Goal: Task Accomplishment & Management: Use online tool/utility

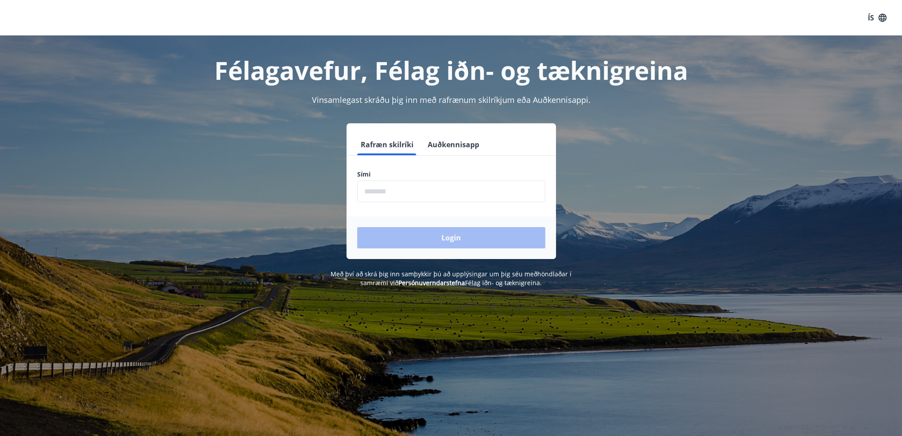
click at [446, 186] on input "phone" at bounding box center [451, 192] width 188 height 22
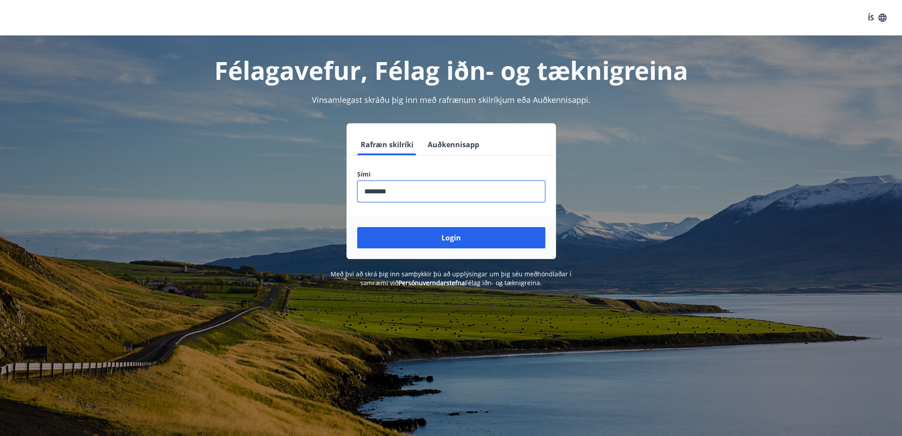
type input "********"
click at [357, 227] on button "Login" at bounding box center [451, 237] width 188 height 21
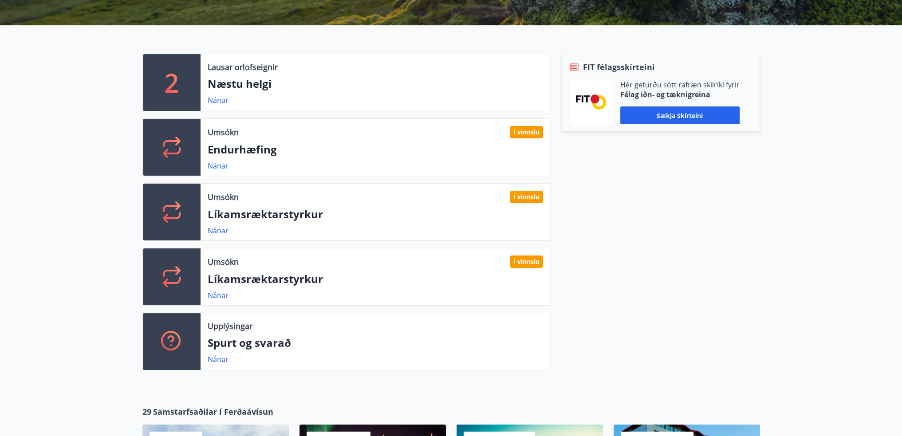
scroll to position [222, 0]
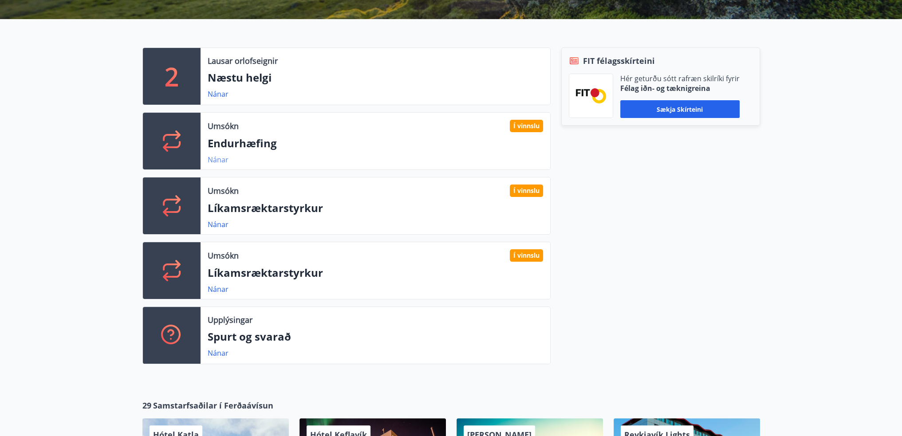
click at [220, 162] on link "Nánar" at bounding box center [218, 160] width 21 height 10
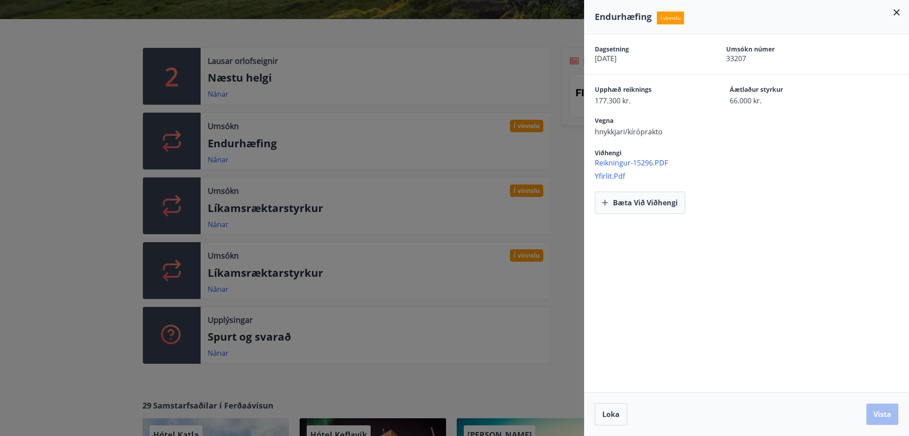
click at [234, 226] on div at bounding box center [454, 218] width 909 height 436
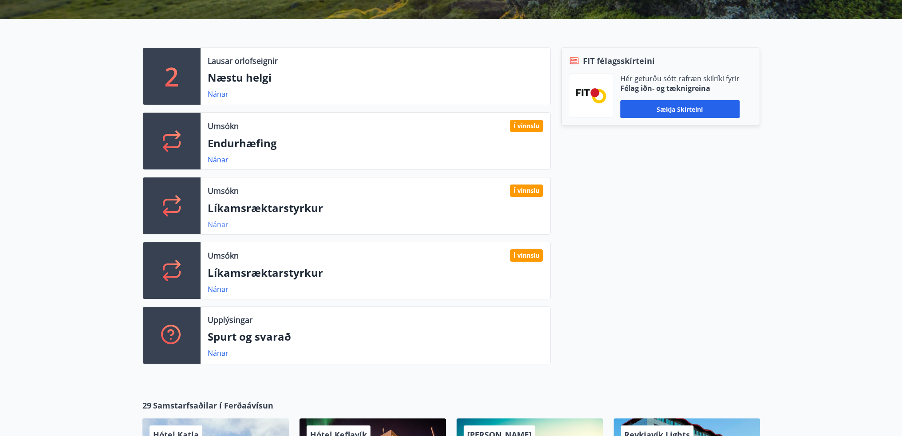
click at [213, 228] on link "Nánar" at bounding box center [218, 225] width 21 height 10
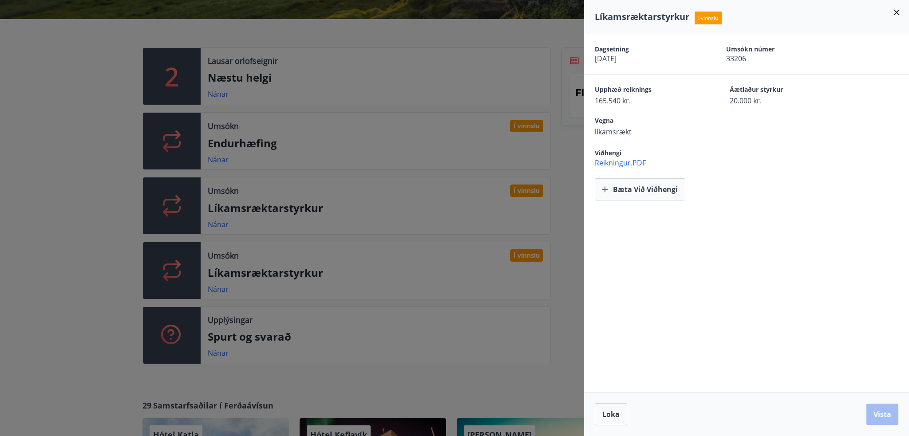
click at [354, 194] on div at bounding box center [454, 218] width 909 height 436
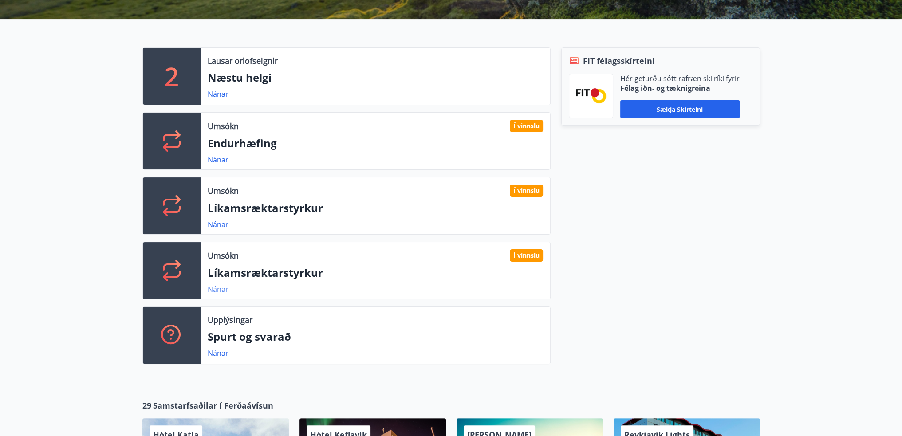
click at [217, 293] on link "Nánar" at bounding box center [218, 290] width 21 height 10
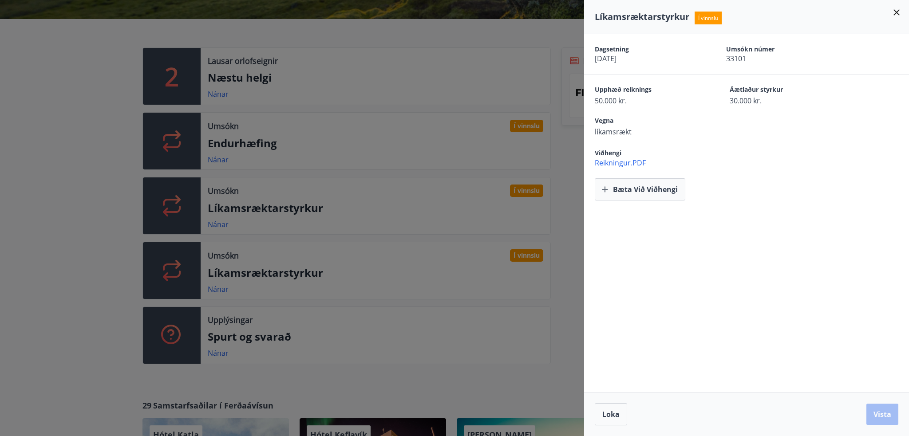
click at [220, 163] on div at bounding box center [454, 218] width 909 height 436
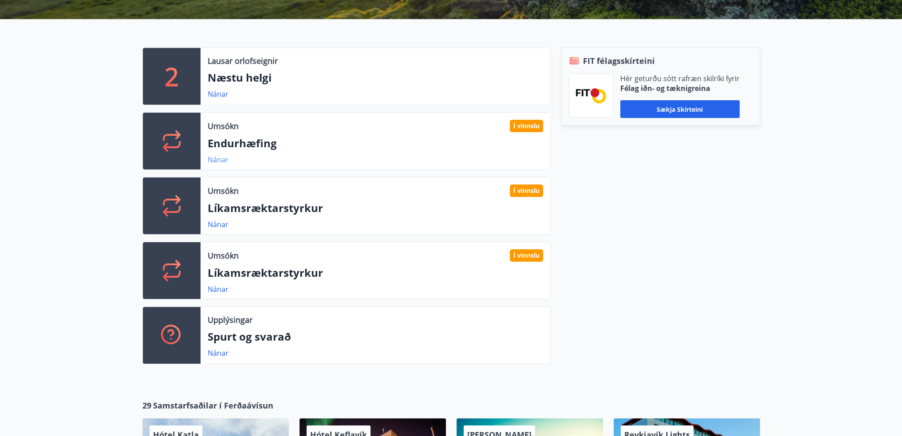
click at [218, 162] on link "Nánar" at bounding box center [218, 160] width 21 height 10
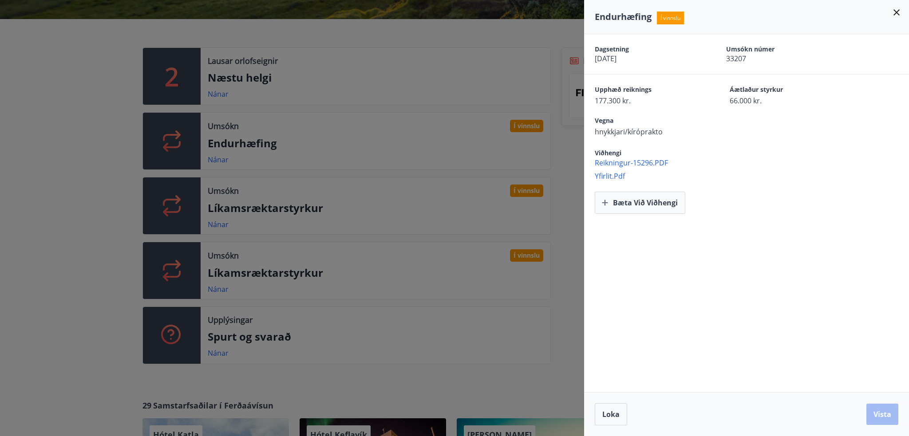
click at [78, 142] on div at bounding box center [454, 218] width 909 height 436
